Goal: Information Seeking & Learning: Learn about a topic

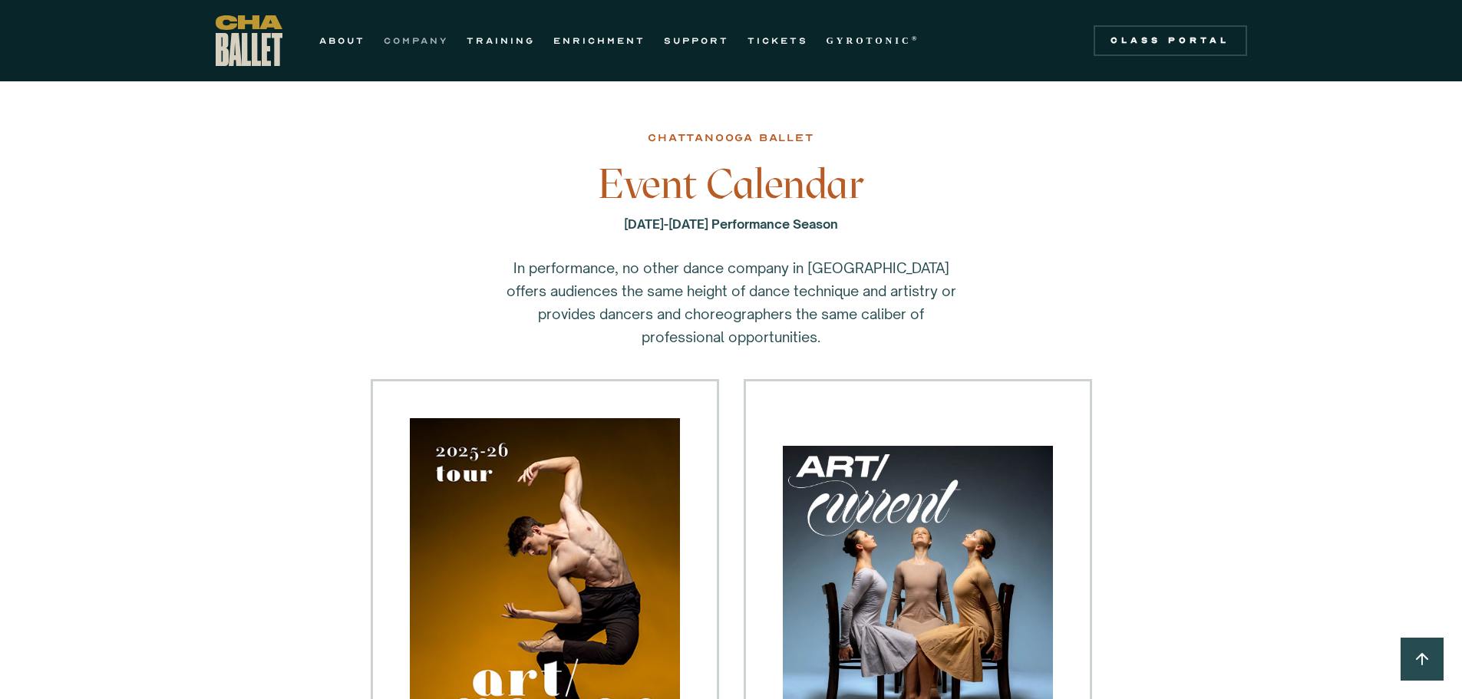
click at [418, 42] on link "COMPANY" at bounding box center [416, 40] width 64 height 18
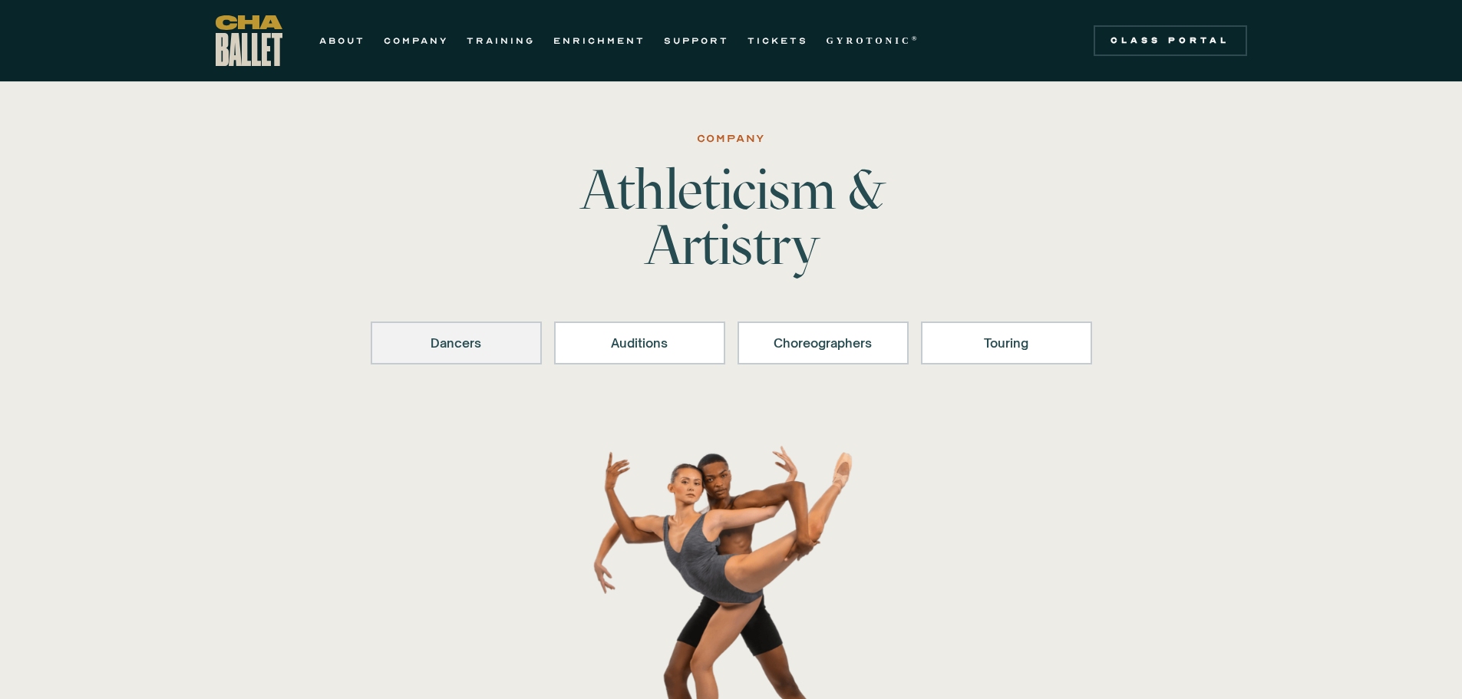
click at [469, 342] on div "Dancers" at bounding box center [456, 343] width 131 height 18
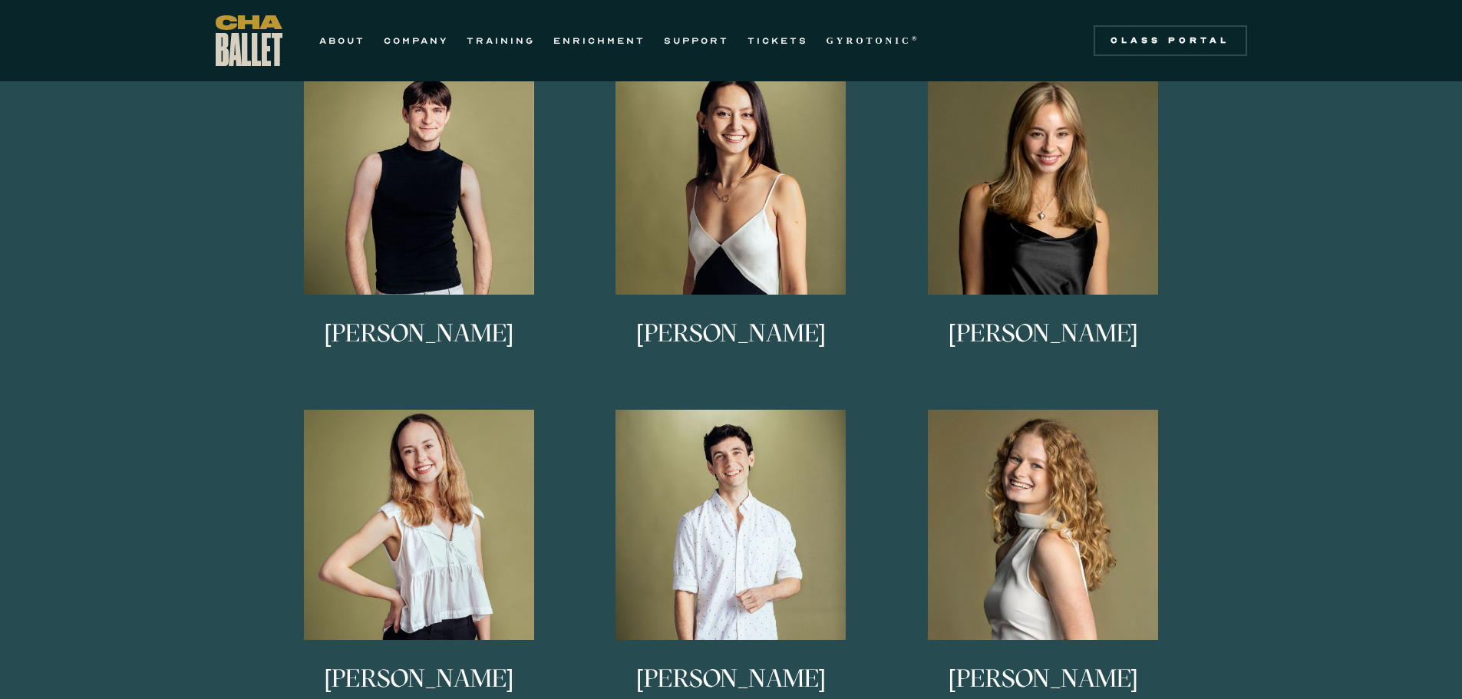
scroll to position [838, 0]
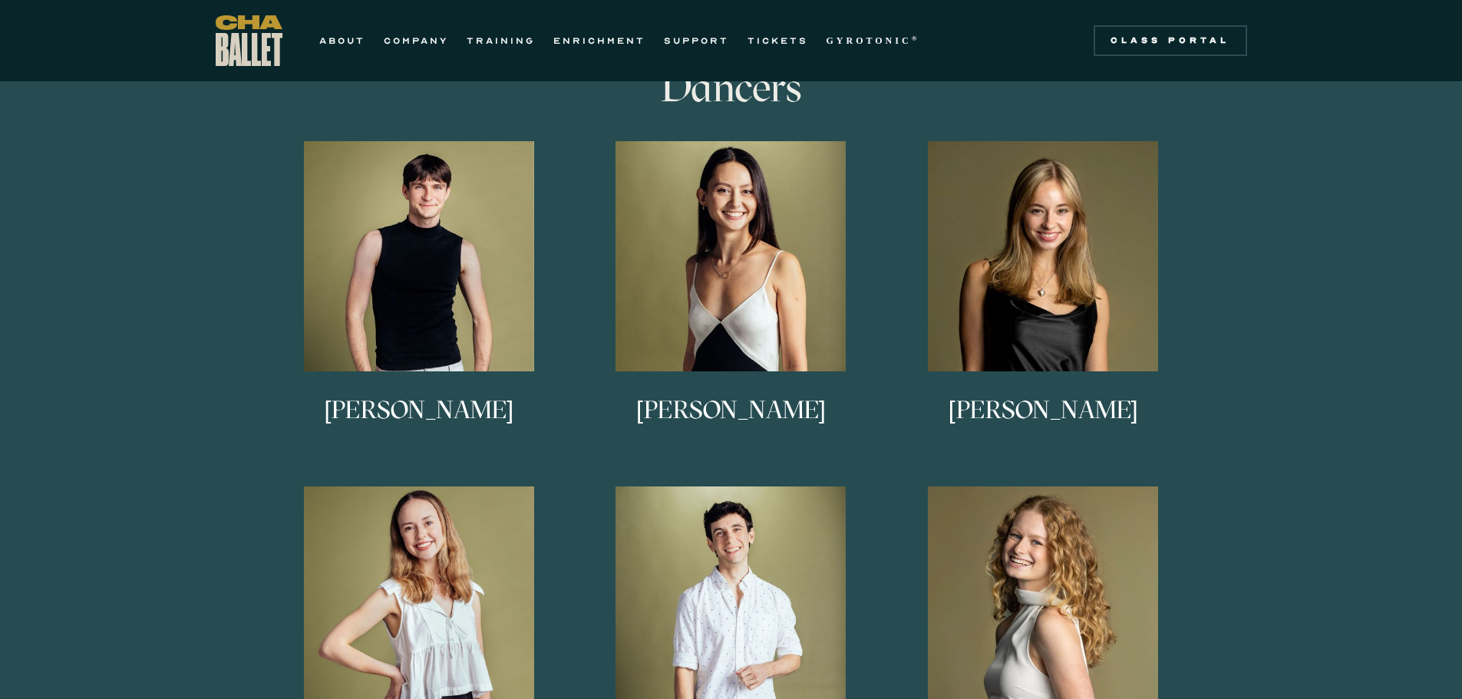
click at [1026, 411] on h3 "[PERSON_NAME]" at bounding box center [1044, 423] width 190 height 51
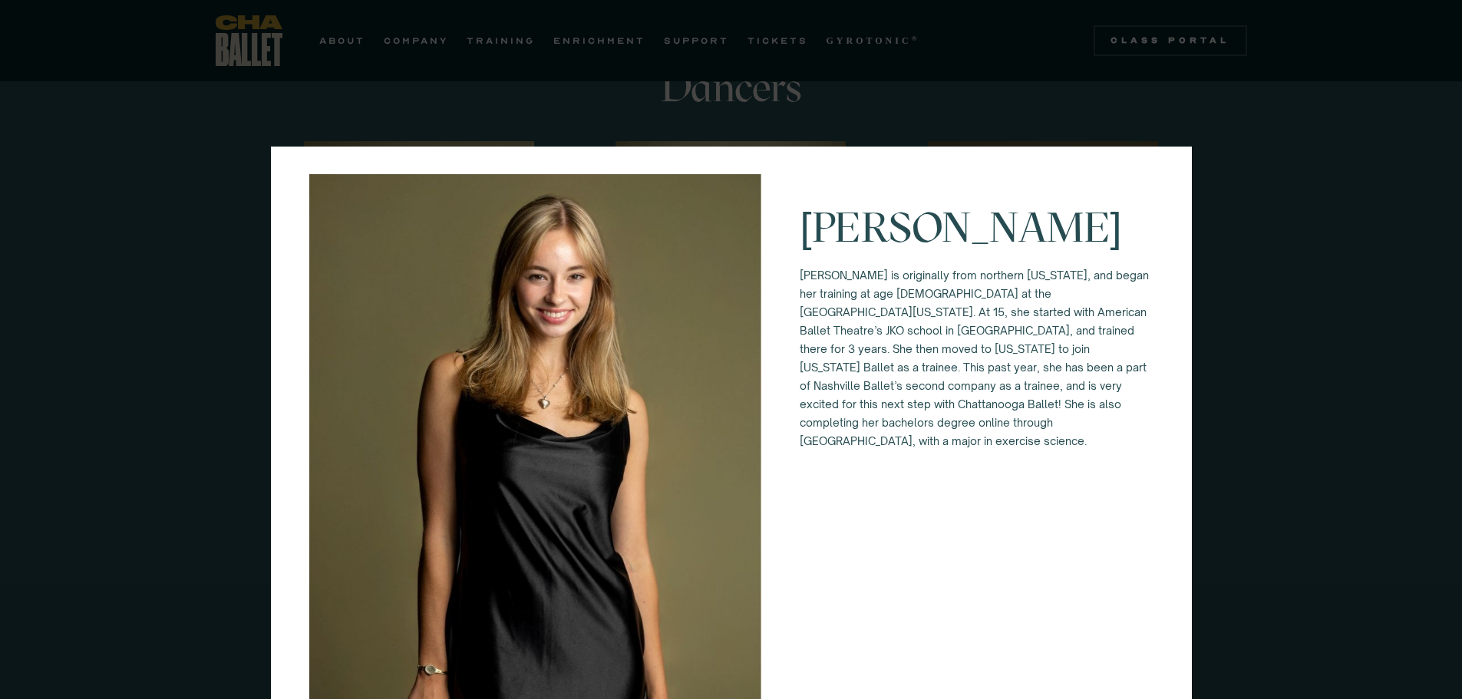
scroll to position [0, 0]
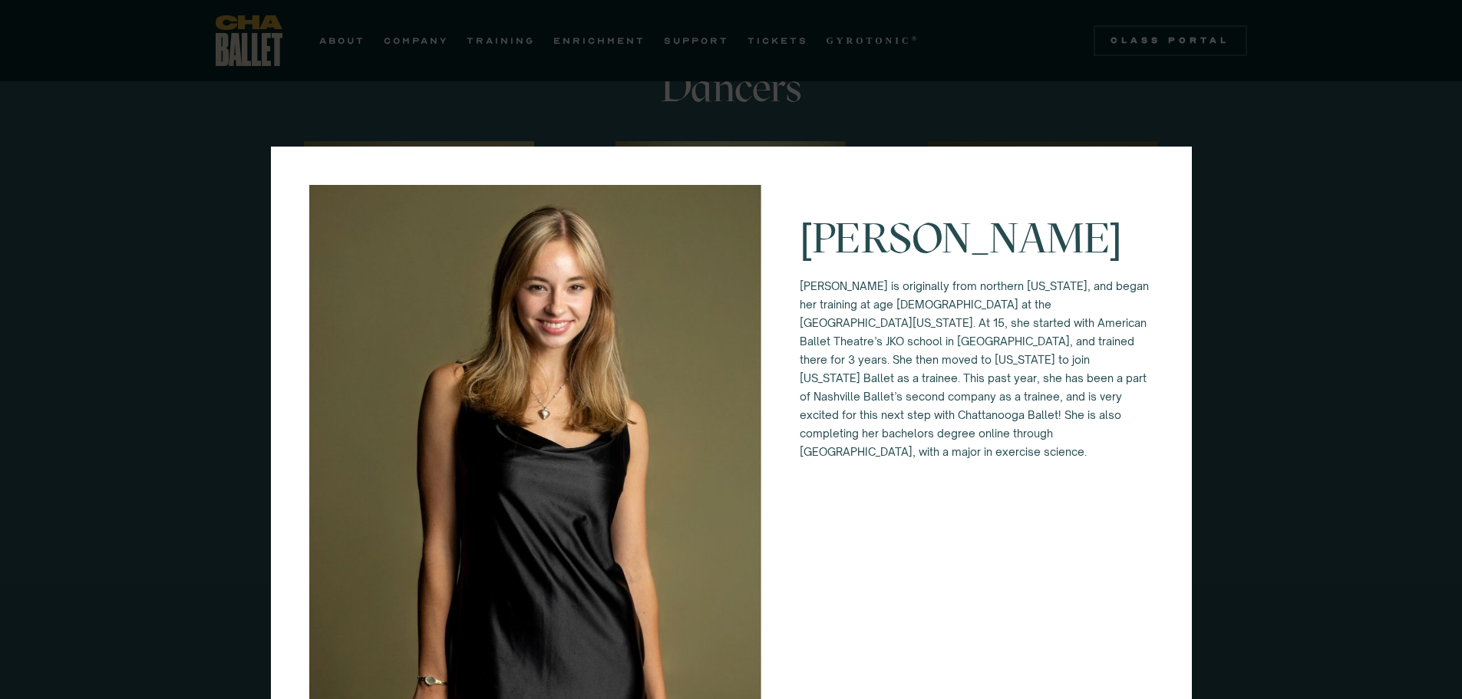
click at [1285, 342] on div "[PERSON_NAME] [PERSON_NAME] is originally from northern [US_STATE], and began h…" at bounding box center [731, 349] width 1462 height 699
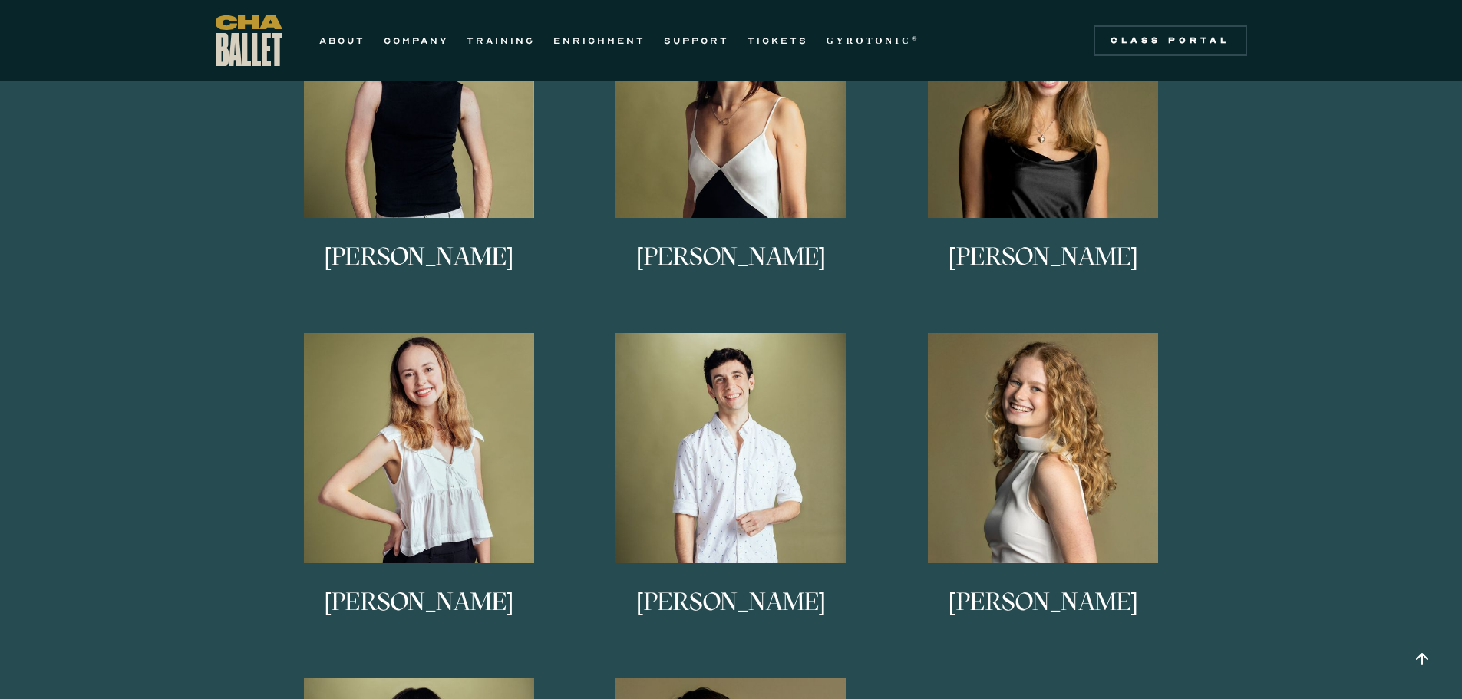
scroll to position [1068, 0]
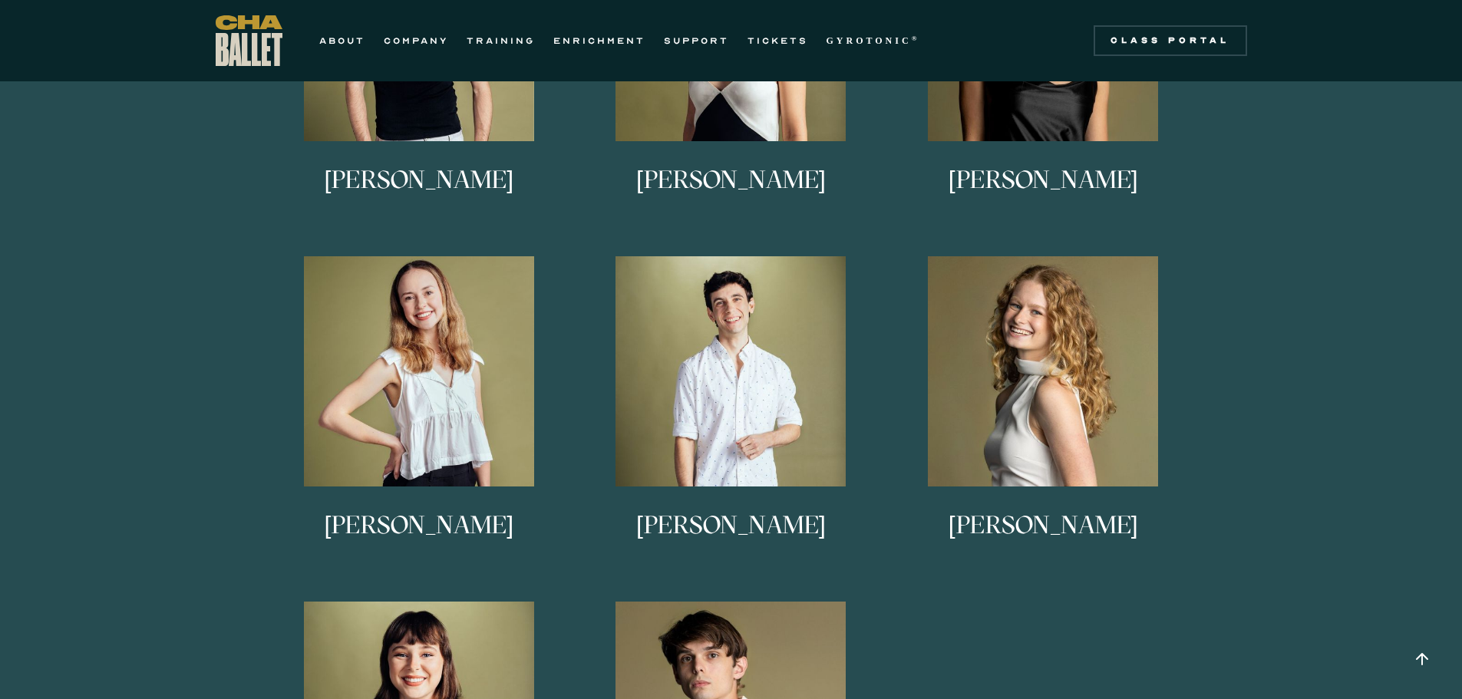
click at [1010, 527] on h3 "[PERSON_NAME]" at bounding box center [1044, 538] width 190 height 51
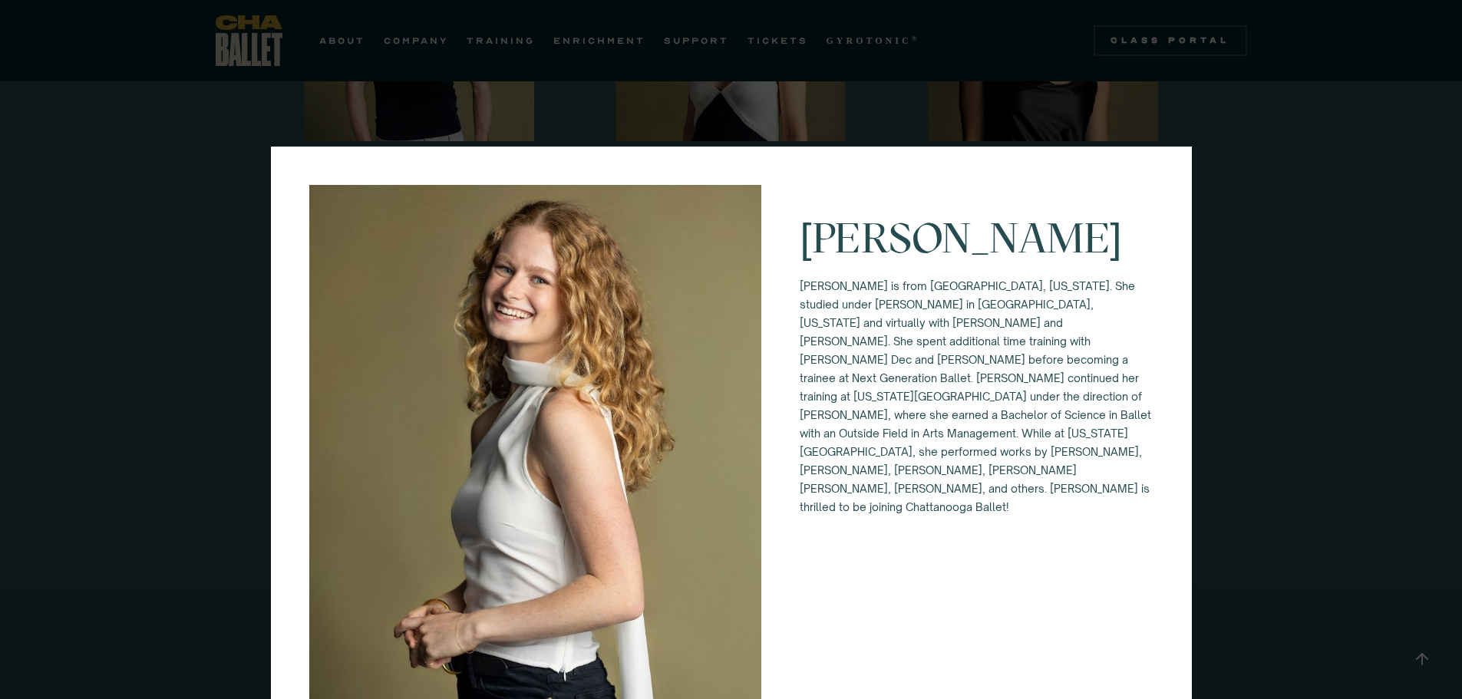
click at [1253, 462] on div "[PERSON_NAME] [PERSON_NAME] is from [GEOGRAPHIC_DATA], [US_STATE]. She studied …" at bounding box center [731, 349] width 1462 height 699
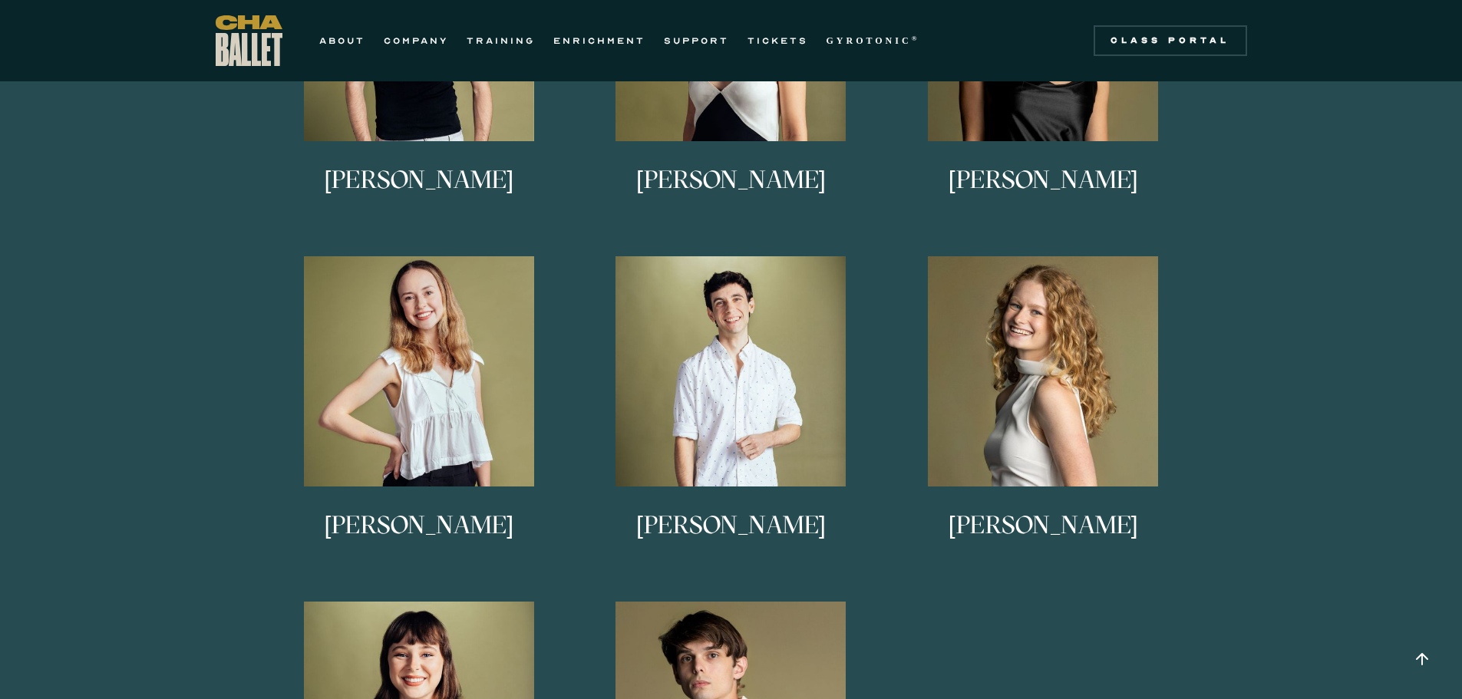
click at [700, 521] on h3 "[PERSON_NAME]" at bounding box center [731, 538] width 190 height 51
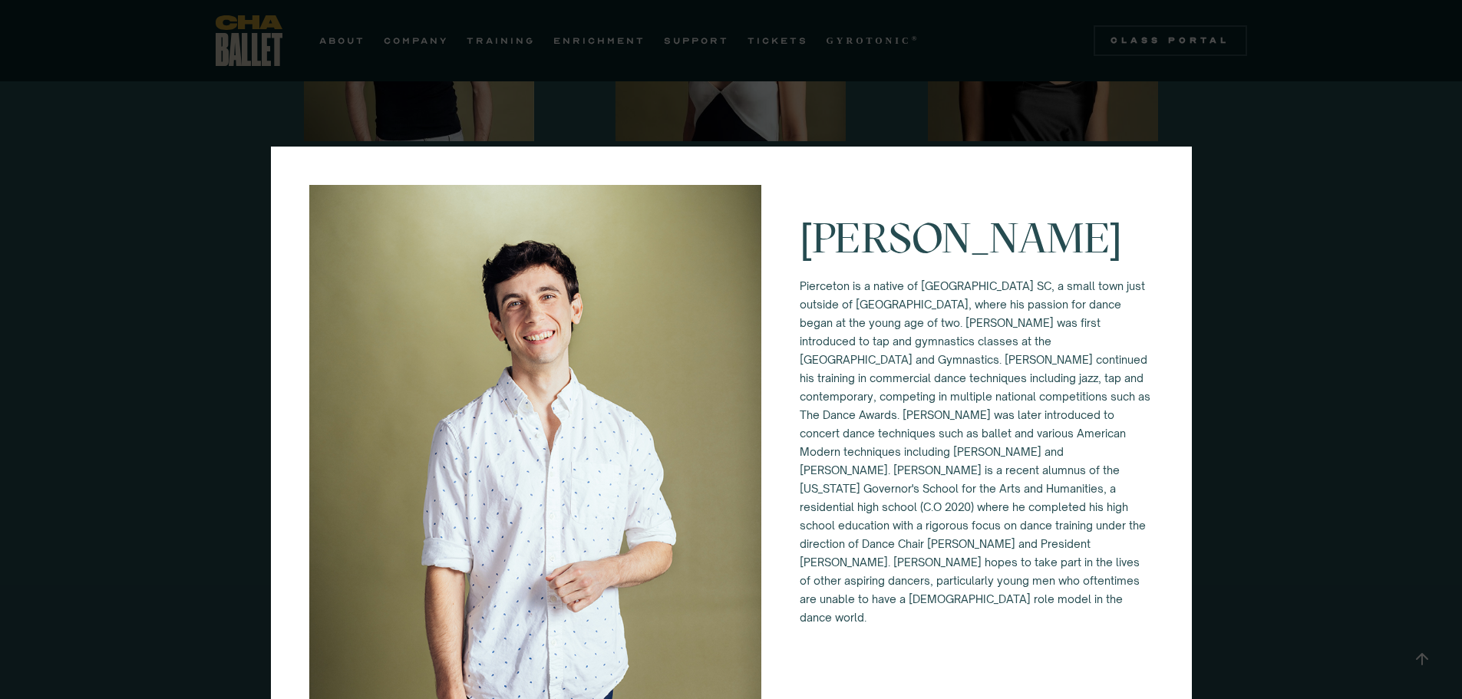
click at [1252, 402] on div "[PERSON_NAME]" at bounding box center [731, 349] width 1462 height 699
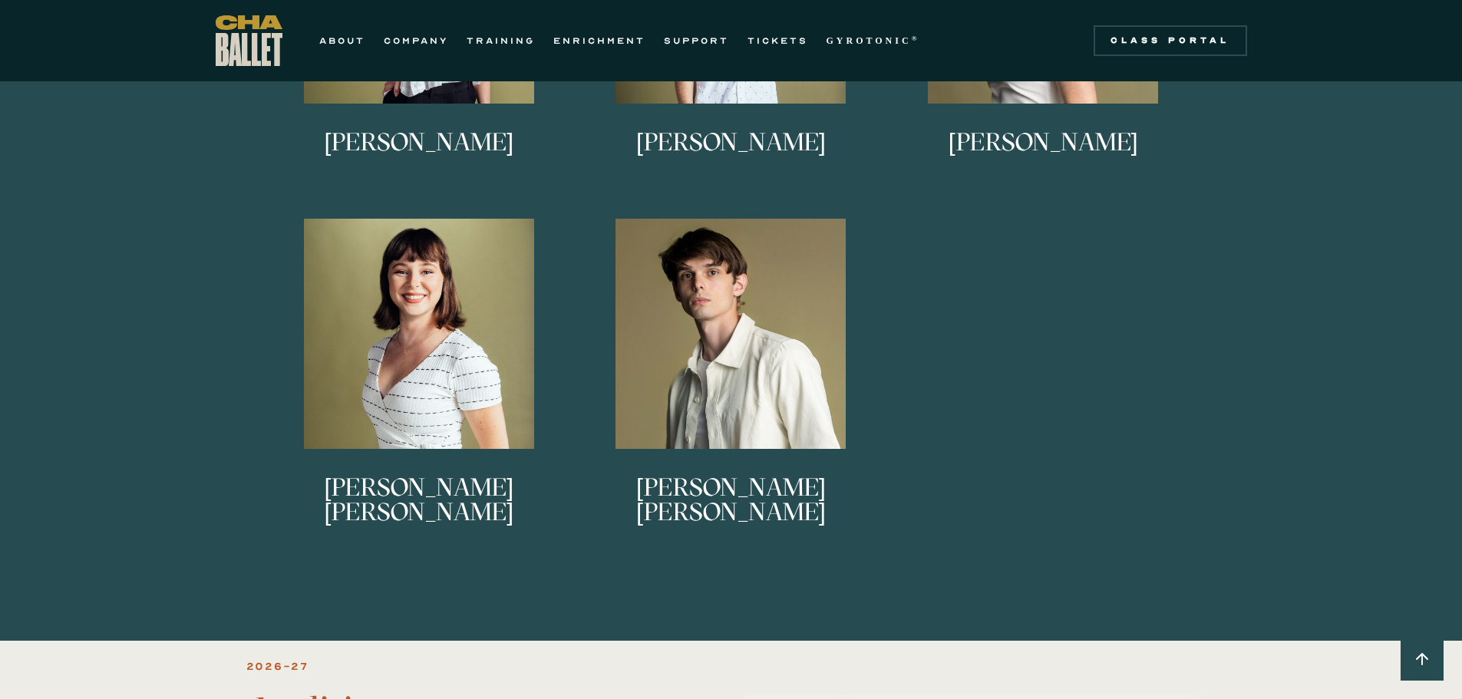
scroll to position [1452, 0]
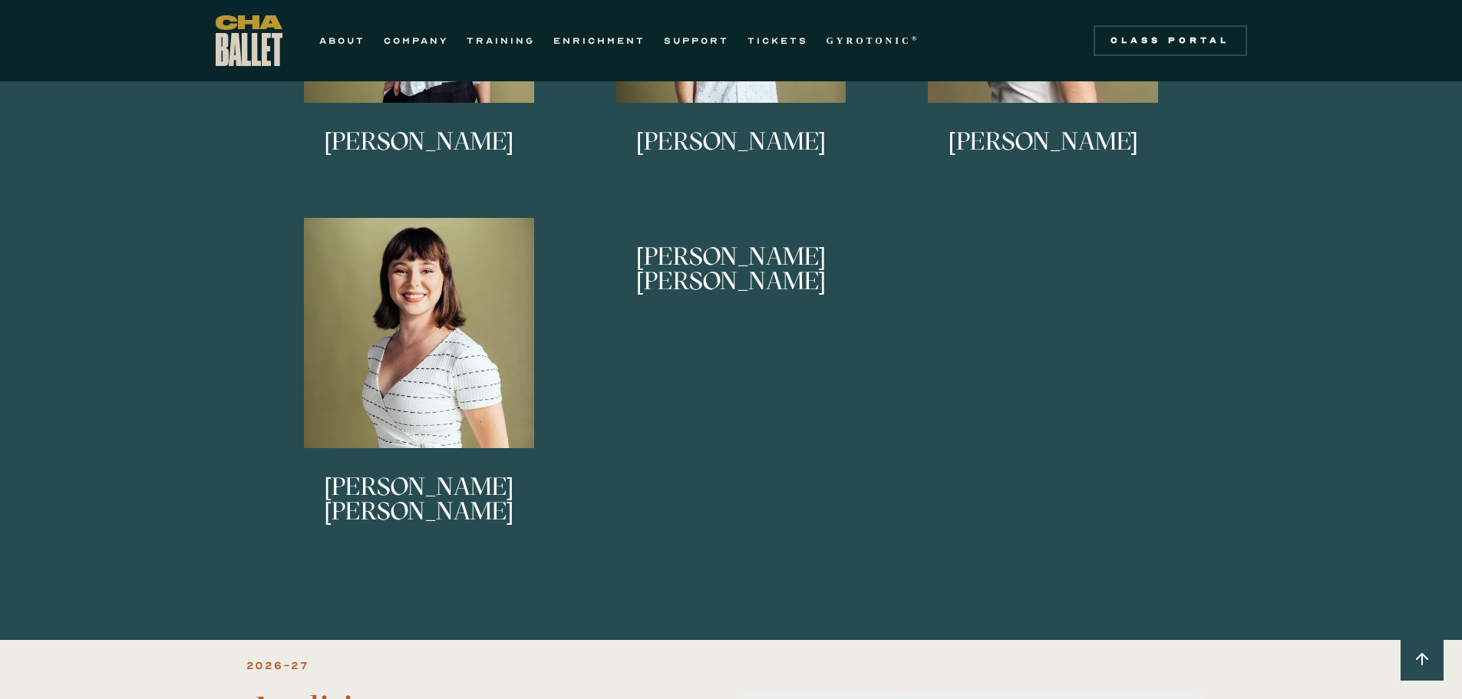
click at [778, 385] on link "[PERSON_NAME] [PERSON_NAME] began dancing at [GEOGRAPHIC_DATA] and continued hi…" at bounding box center [731, 379] width 297 height 322
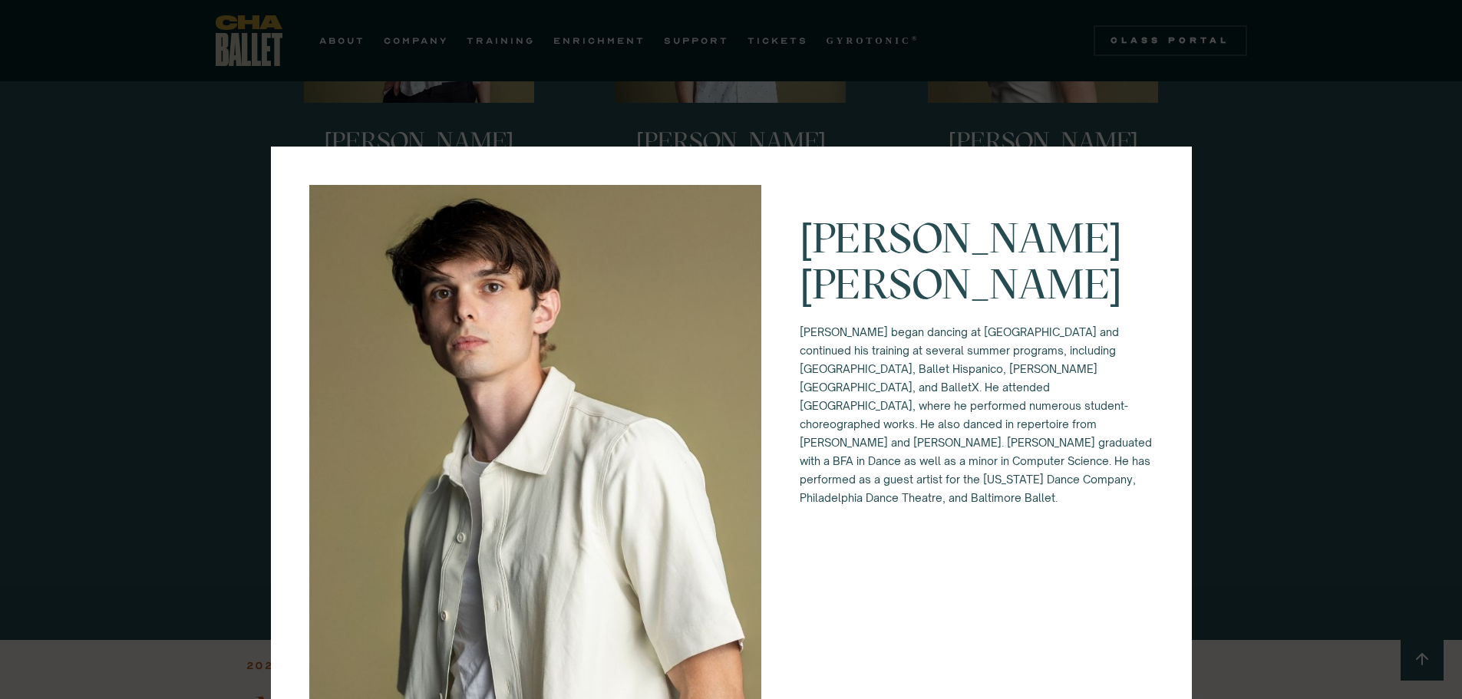
click at [1330, 421] on div "[PERSON_NAME] [PERSON_NAME] began dancing at [GEOGRAPHIC_DATA] and continued hi…" at bounding box center [731, 349] width 1462 height 699
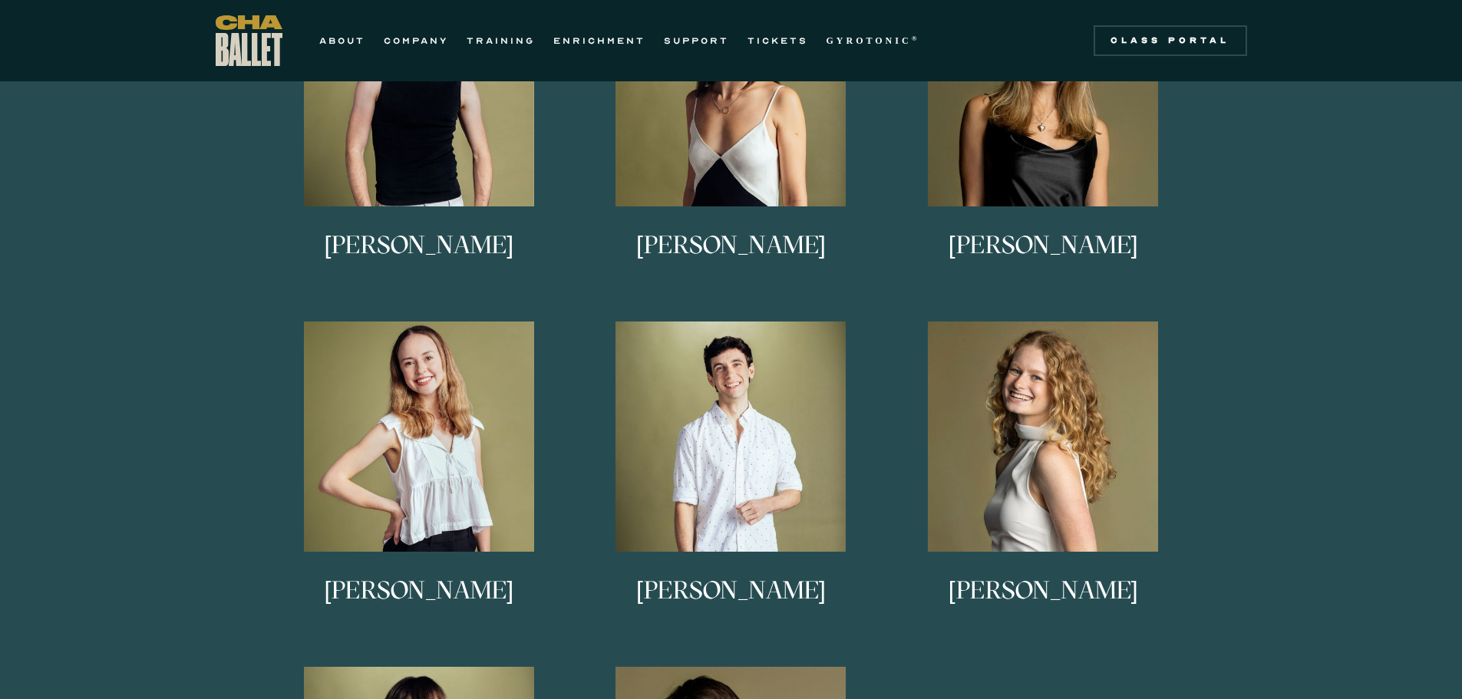
scroll to position [914, 0]
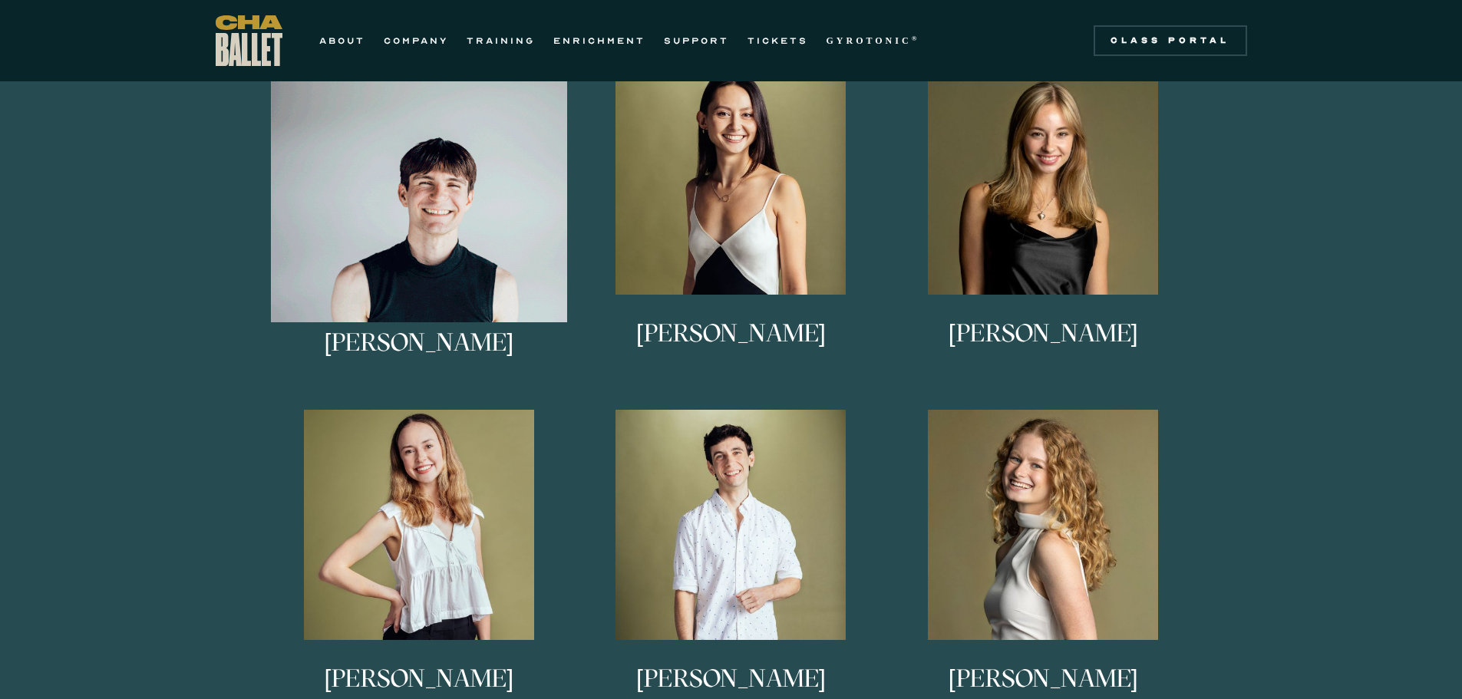
click at [435, 210] on img at bounding box center [419, 212] width 297 height 297
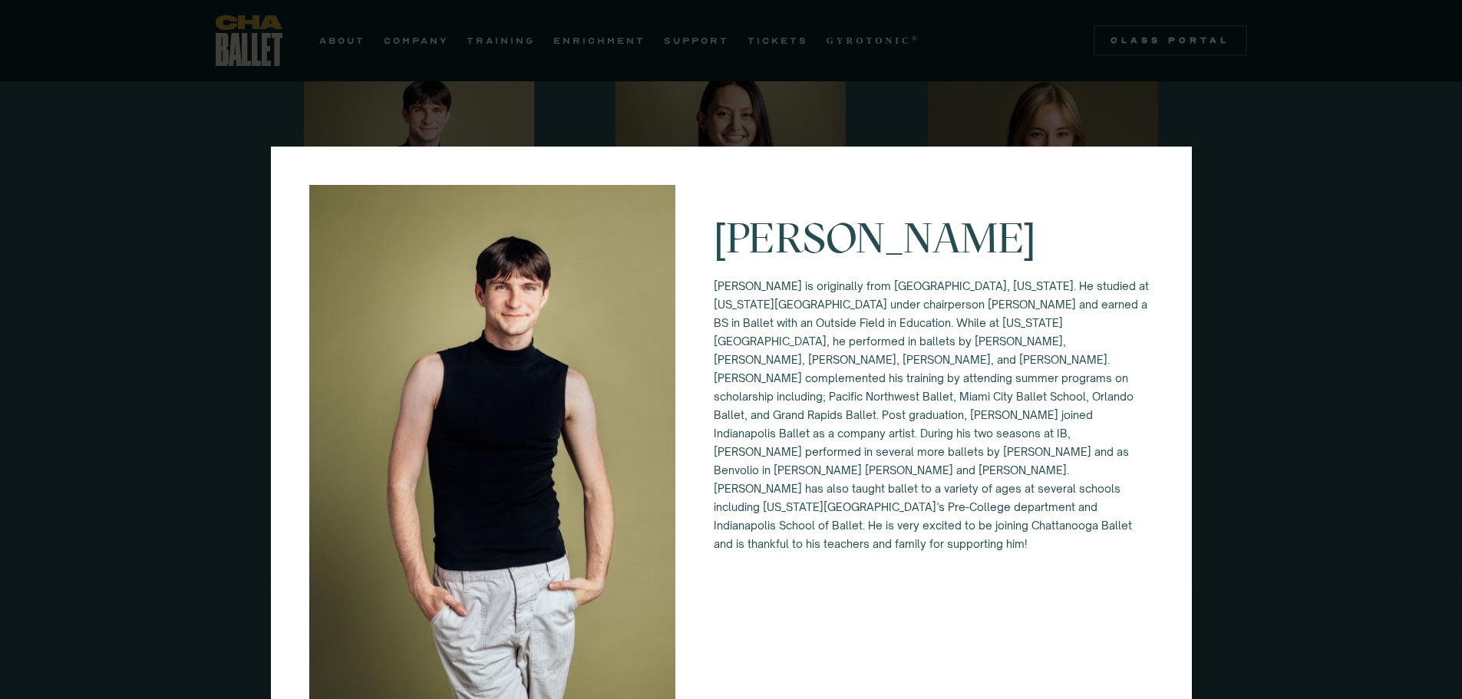
click at [1295, 460] on div "[PERSON_NAME] [PERSON_NAME] is originally from [GEOGRAPHIC_DATA], [US_STATE]. H…" at bounding box center [731, 349] width 1462 height 699
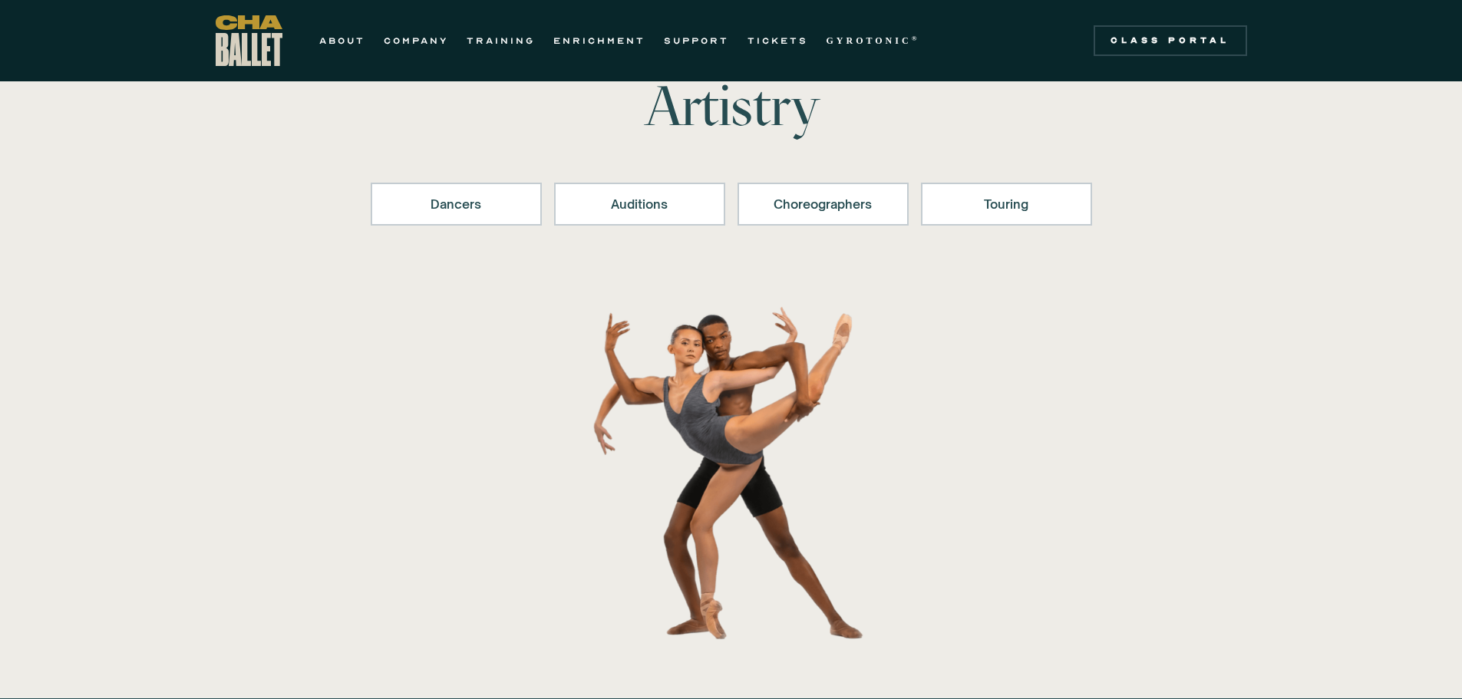
scroll to position [0, 0]
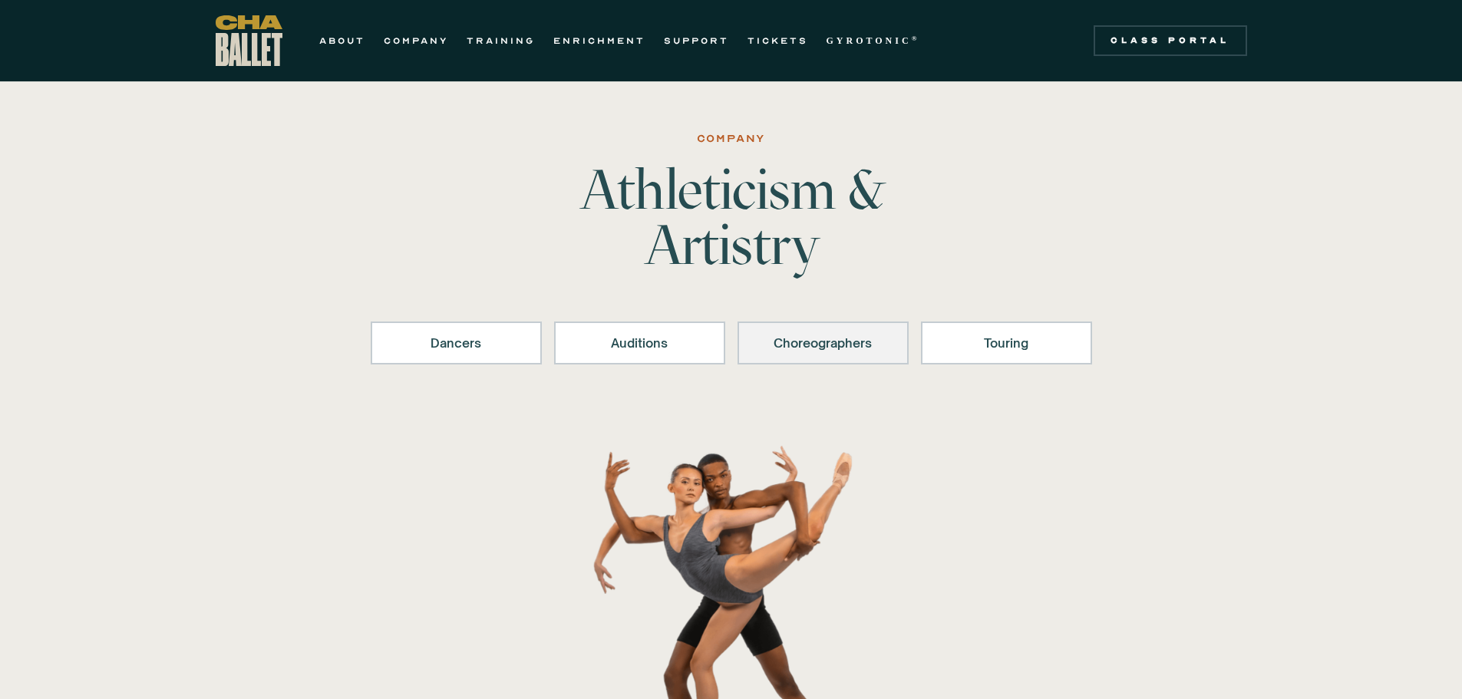
click at [840, 355] on link "Choreographers" at bounding box center [823, 343] width 171 height 43
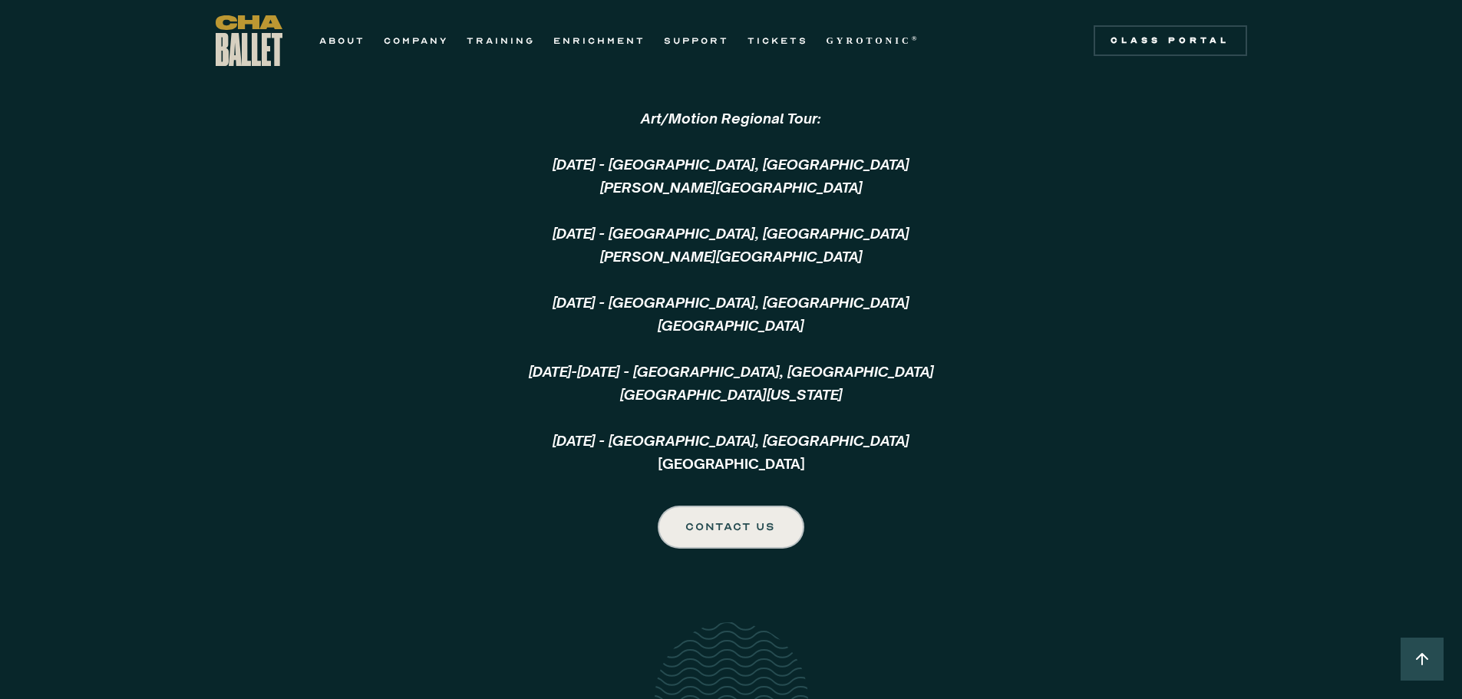
scroll to position [3831, 0]
